Goal: Find specific page/section: Find specific page/section

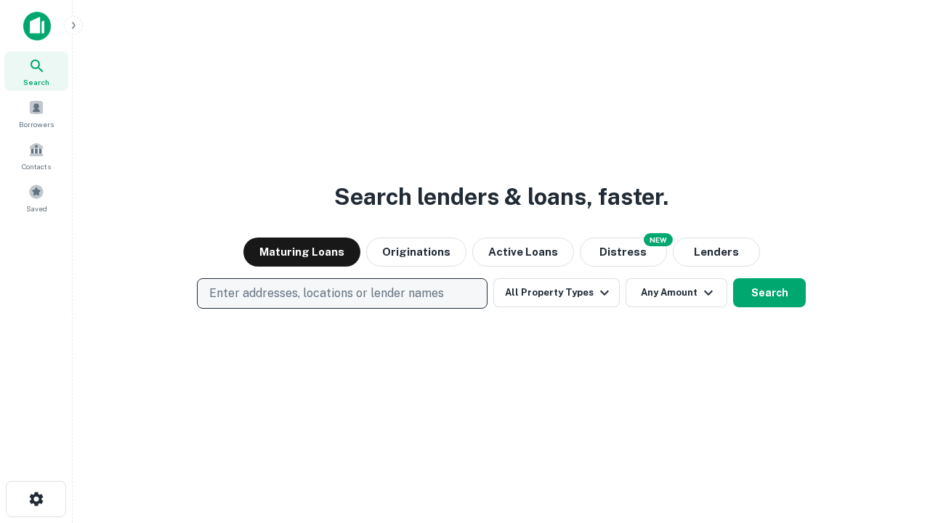
click at [341, 293] on p "Enter addresses, locations or lender names" at bounding box center [326, 293] width 235 height 17
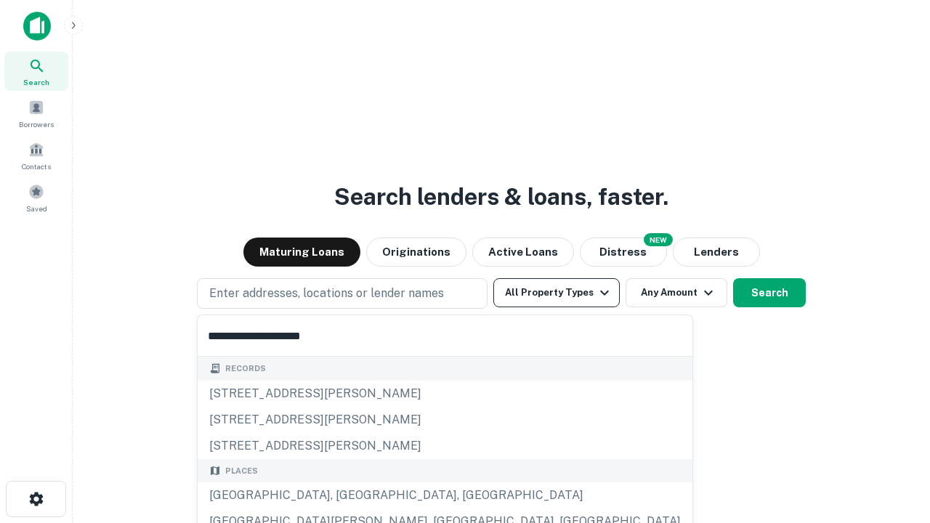
click at [347, 495] on div "[GEOGRAPHIC_DATA], [GEOGRAPHIC_DATA], [GEOGRAPHIC_DATA]" at bounding box center [445, 495] width 495 height 26
click at [556, 293] on button "All Property Types" at bounding box center [556, 292] width 126 height 29
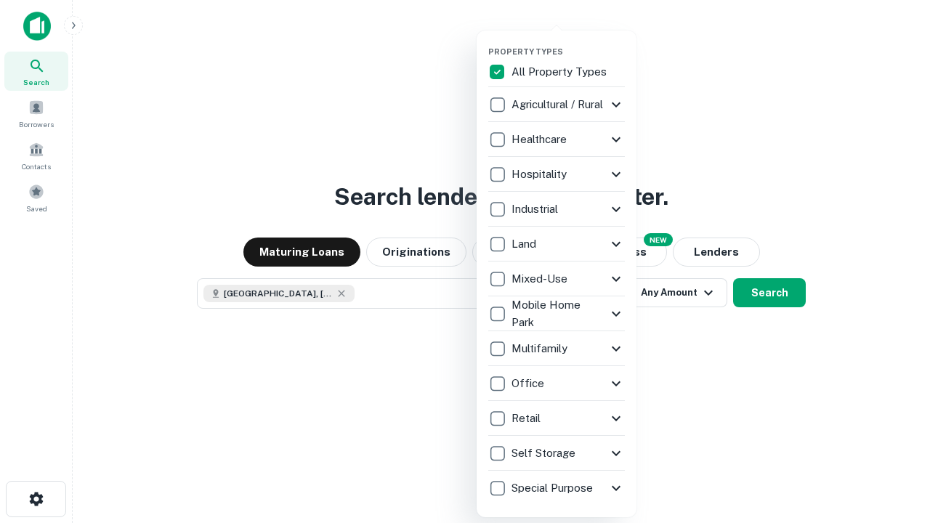
click at [568, 42] on button "button" at bounding box center [568, 42] width 160 height 1
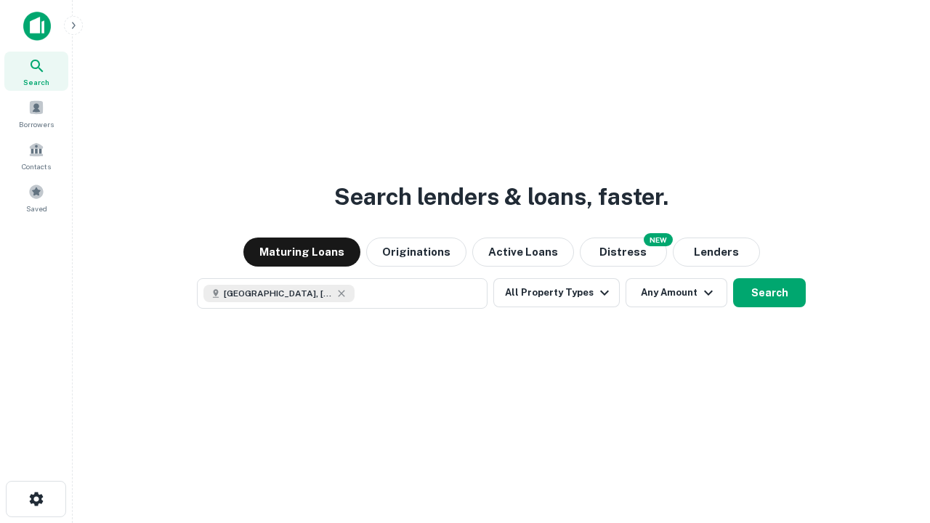
scroll to position [23, 0]
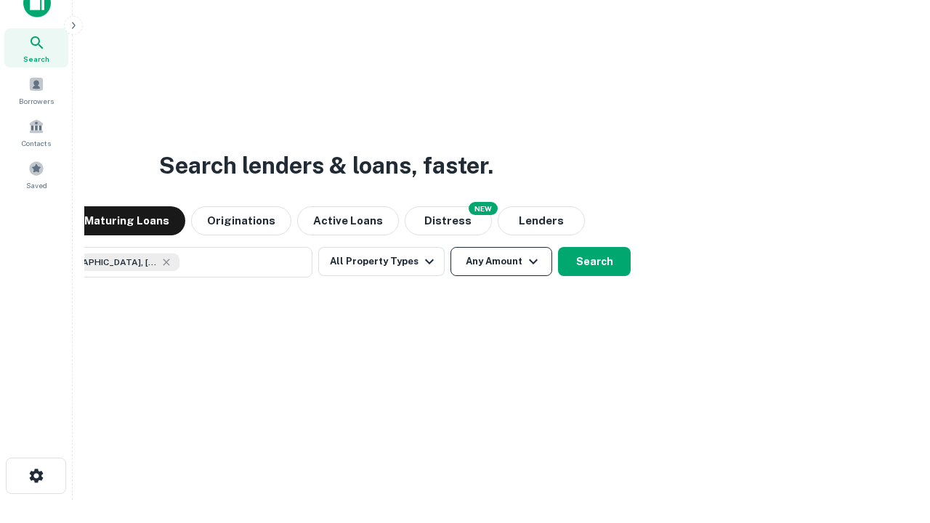
click at [450, 247] on button "Any Amount" at bounding box center [501, 261] width 102 height 29
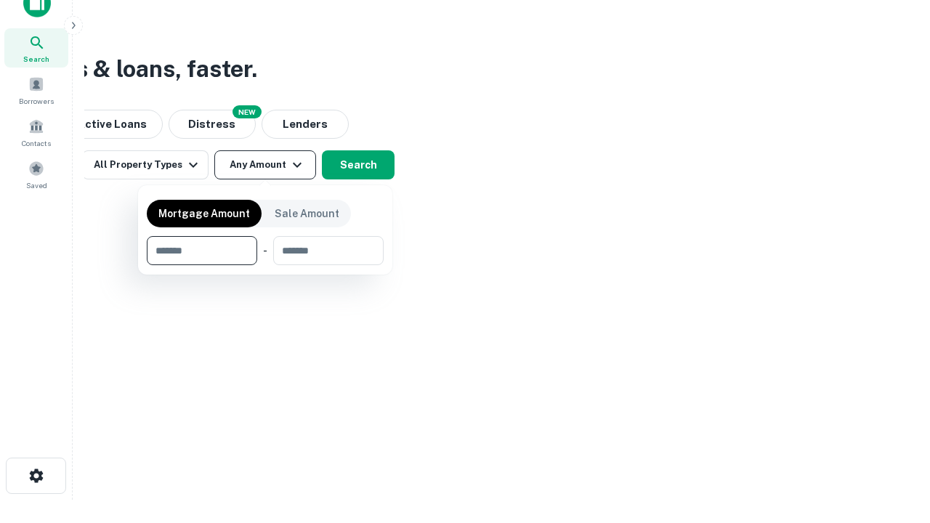
type input "*******"
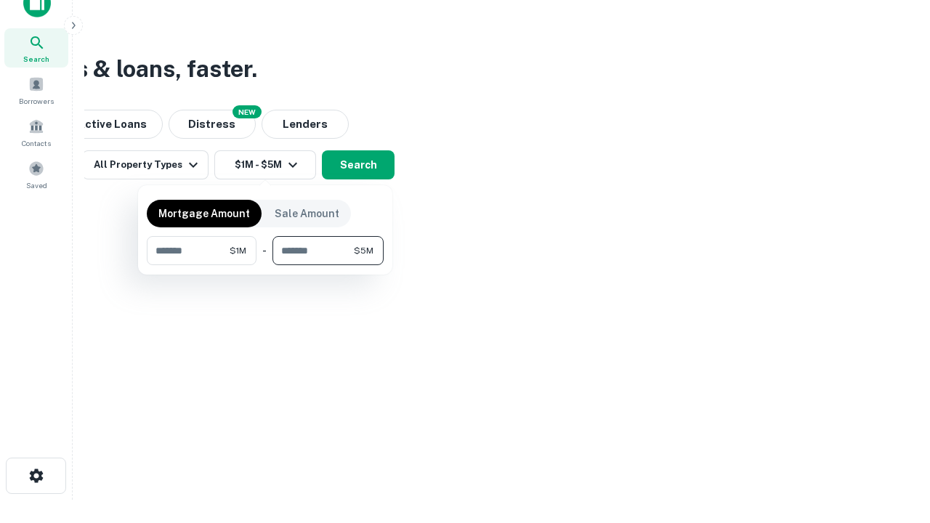
type input "*******"
click at [265, 265] on button "button" at bounding box center [265, 265] width 237 height 1
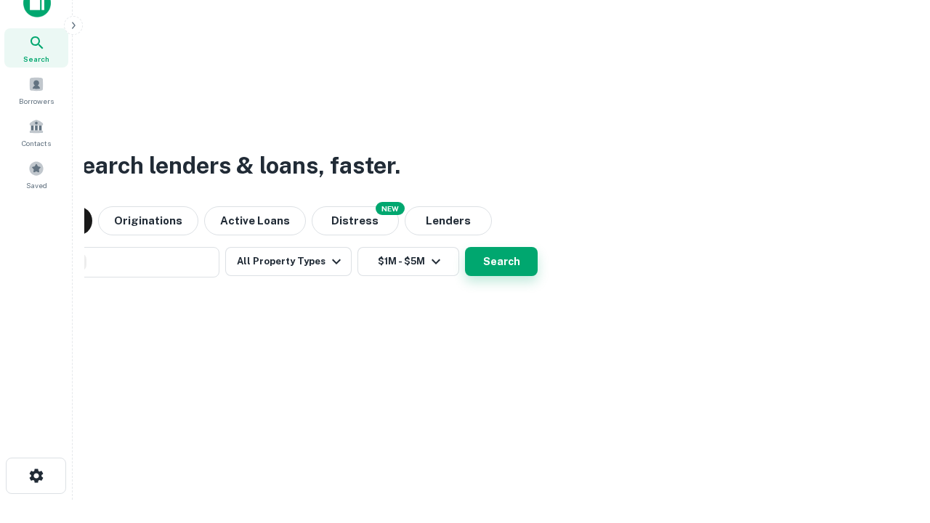
click at [465, 247] on button "Search" at bounding box center [501, 261] width 73 height 29
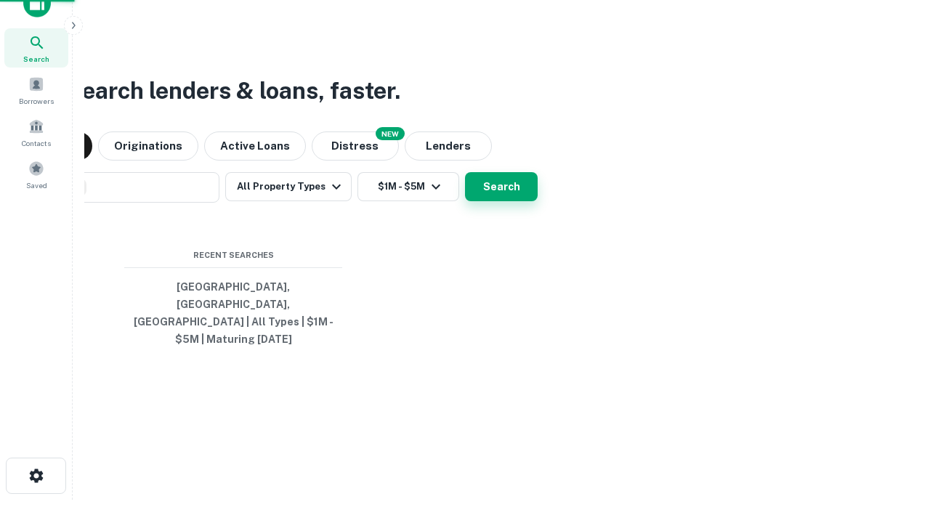
scroll to position [47, 411]
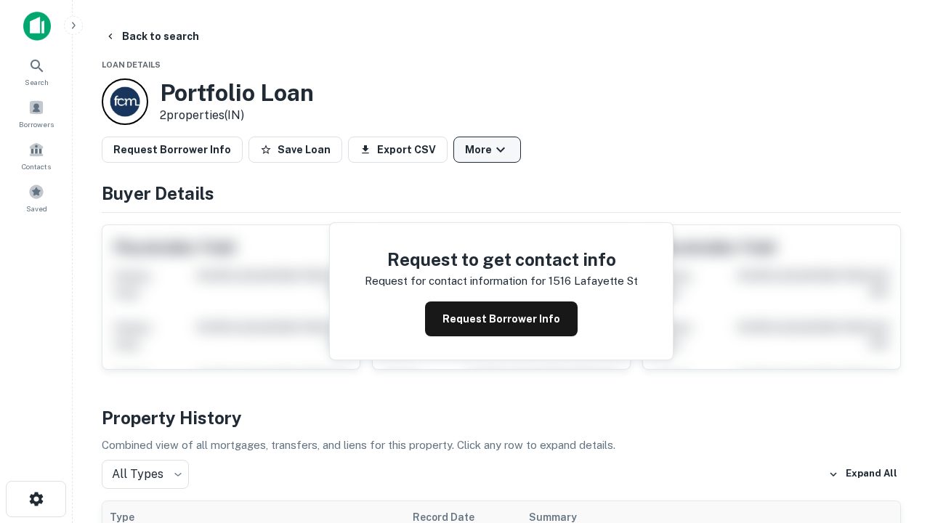
click at [487, 150] on button "More" at bounding box center [487, 150] width 68 height 26
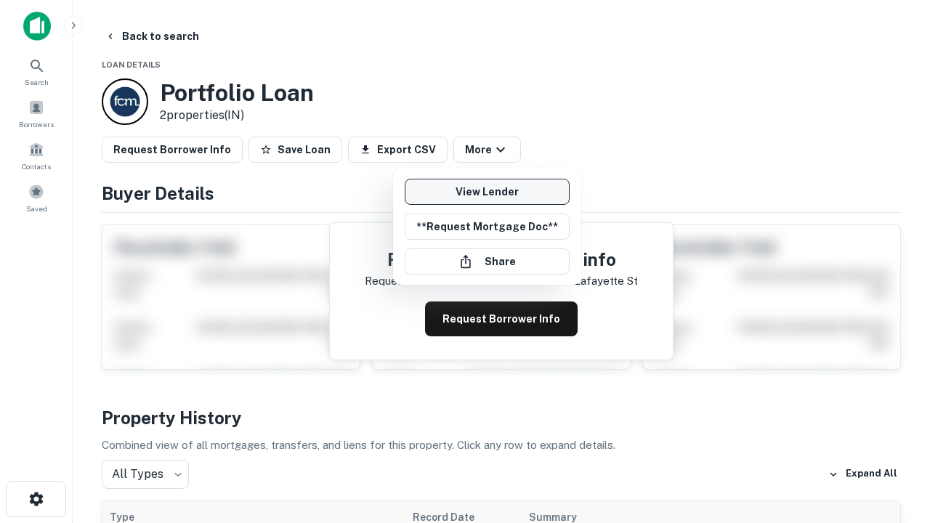
click at [487, 192] on link "View Lender" at bounding box center [487, 192] width 165 height 26
